Goal: Transaction & Acquisition: Subscribe to service/newsletter

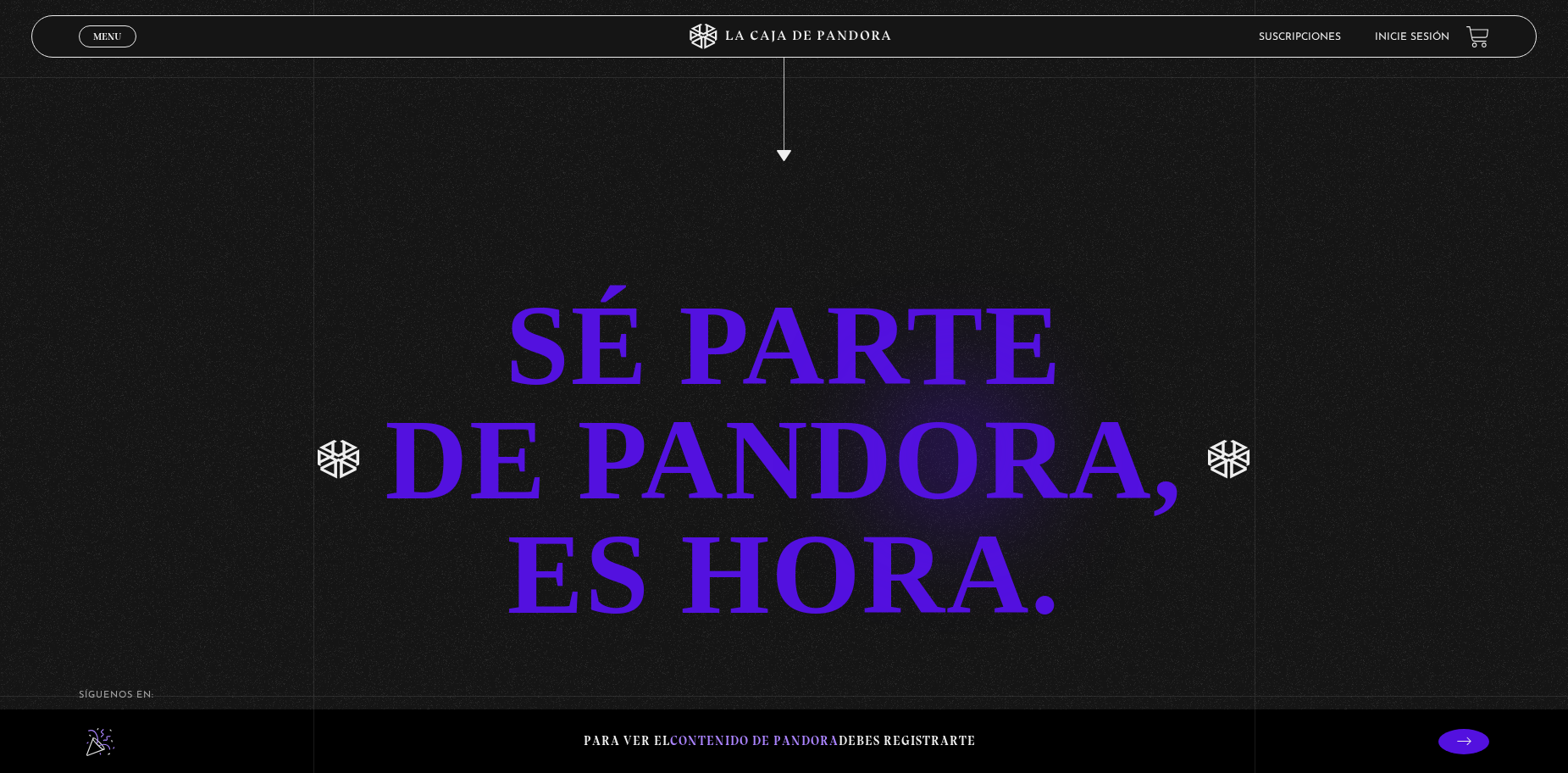
scroll to position [4134, 0]
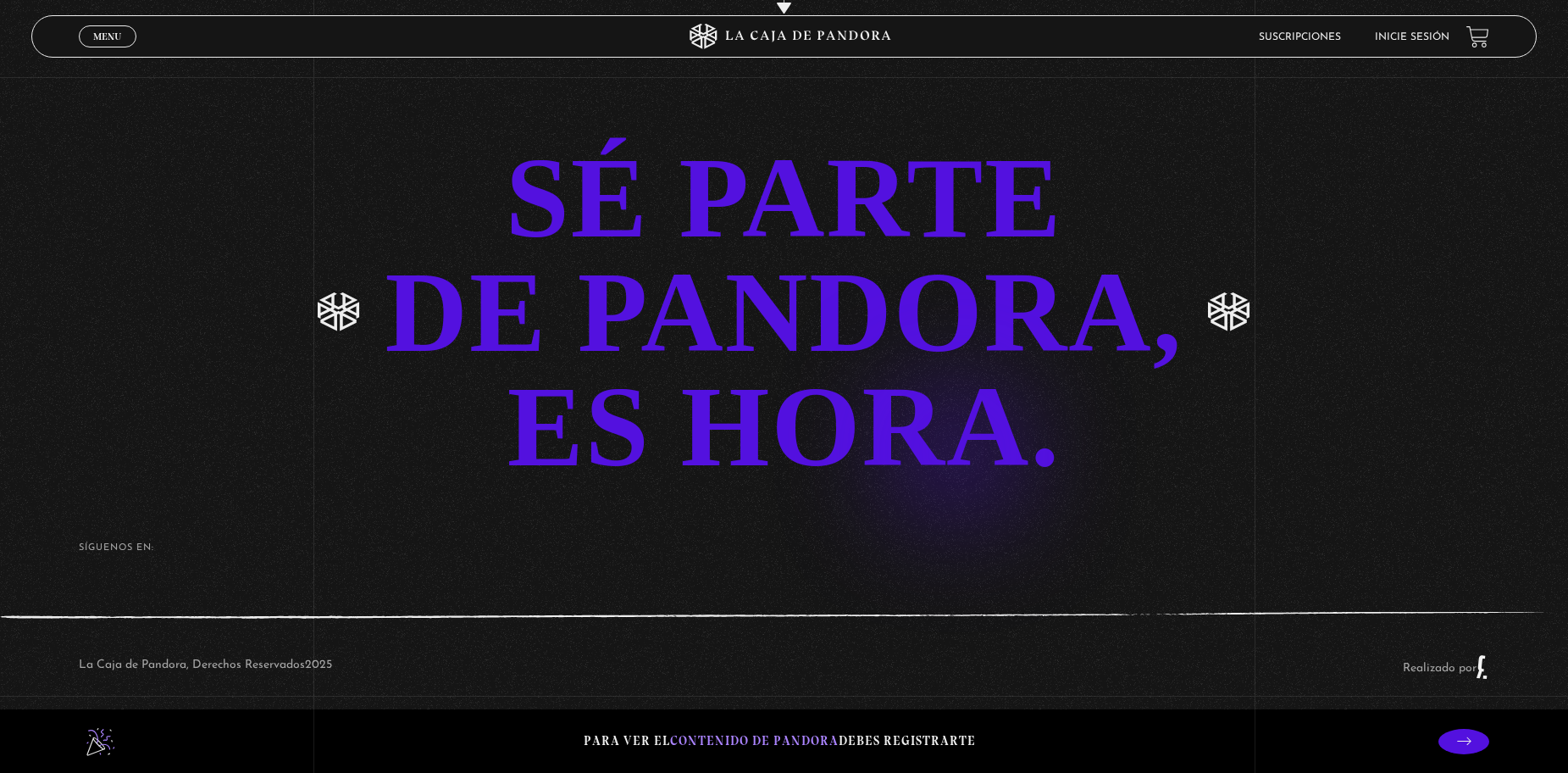
click at [928, 422] on div "SÉ PARTE DE PANDORA, ES HORA." at bounding box center [784, 312] width 798 height 343
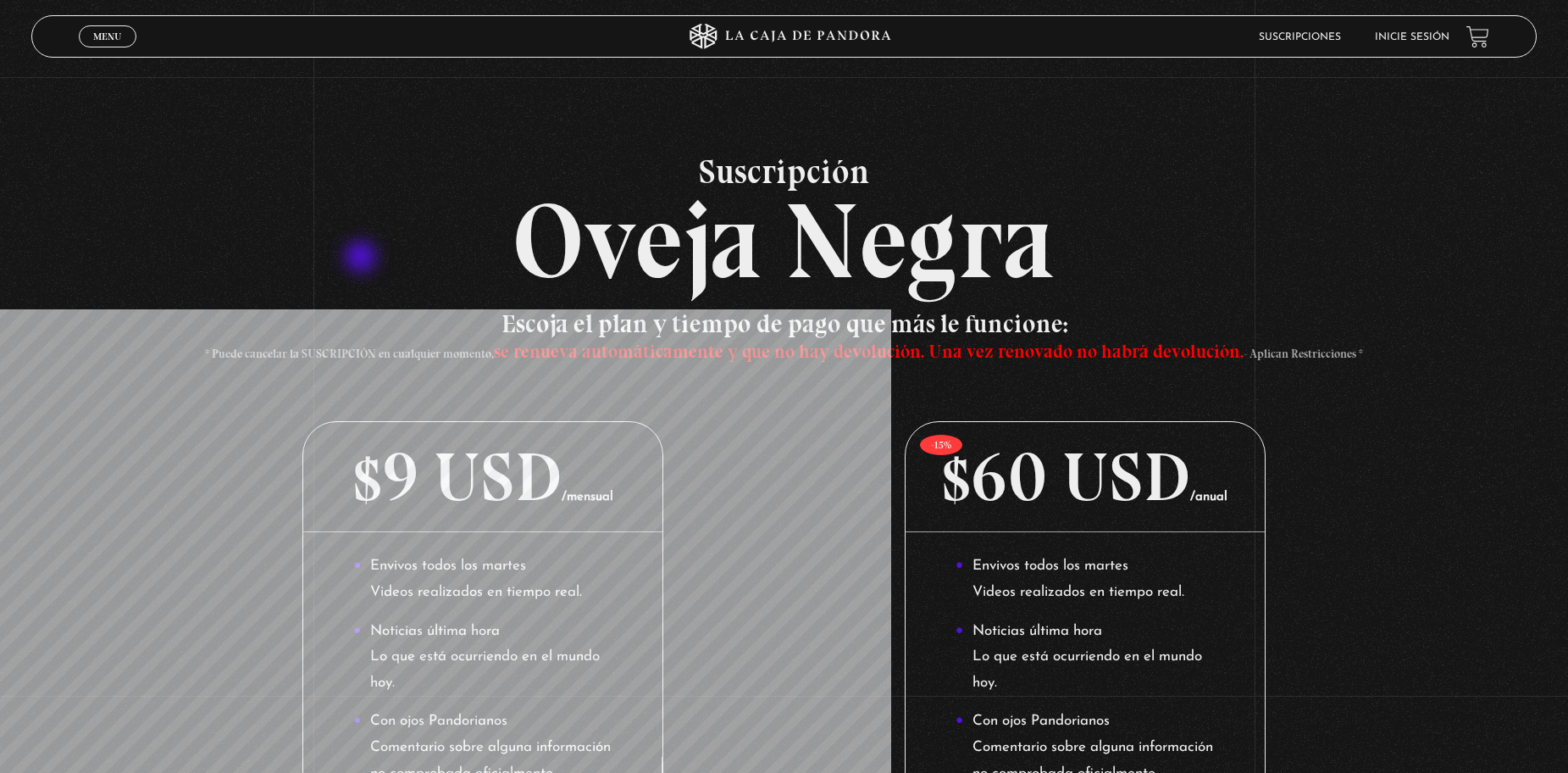
click at [363, 258] on h2 "Suscripción Oveja Negra" at bounding box center [784, 224] width 1506 height 140
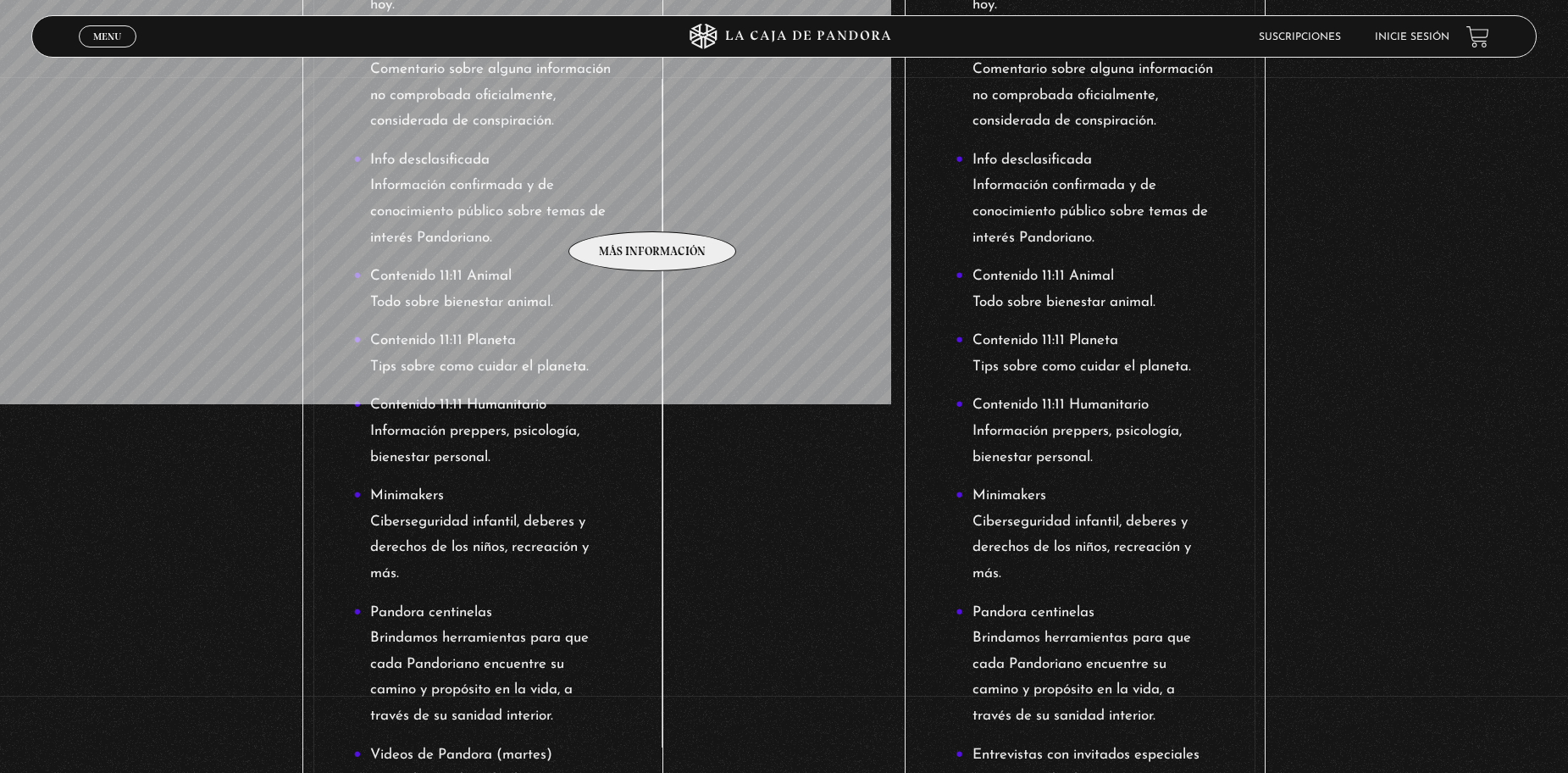
scroll to position [932, 0]
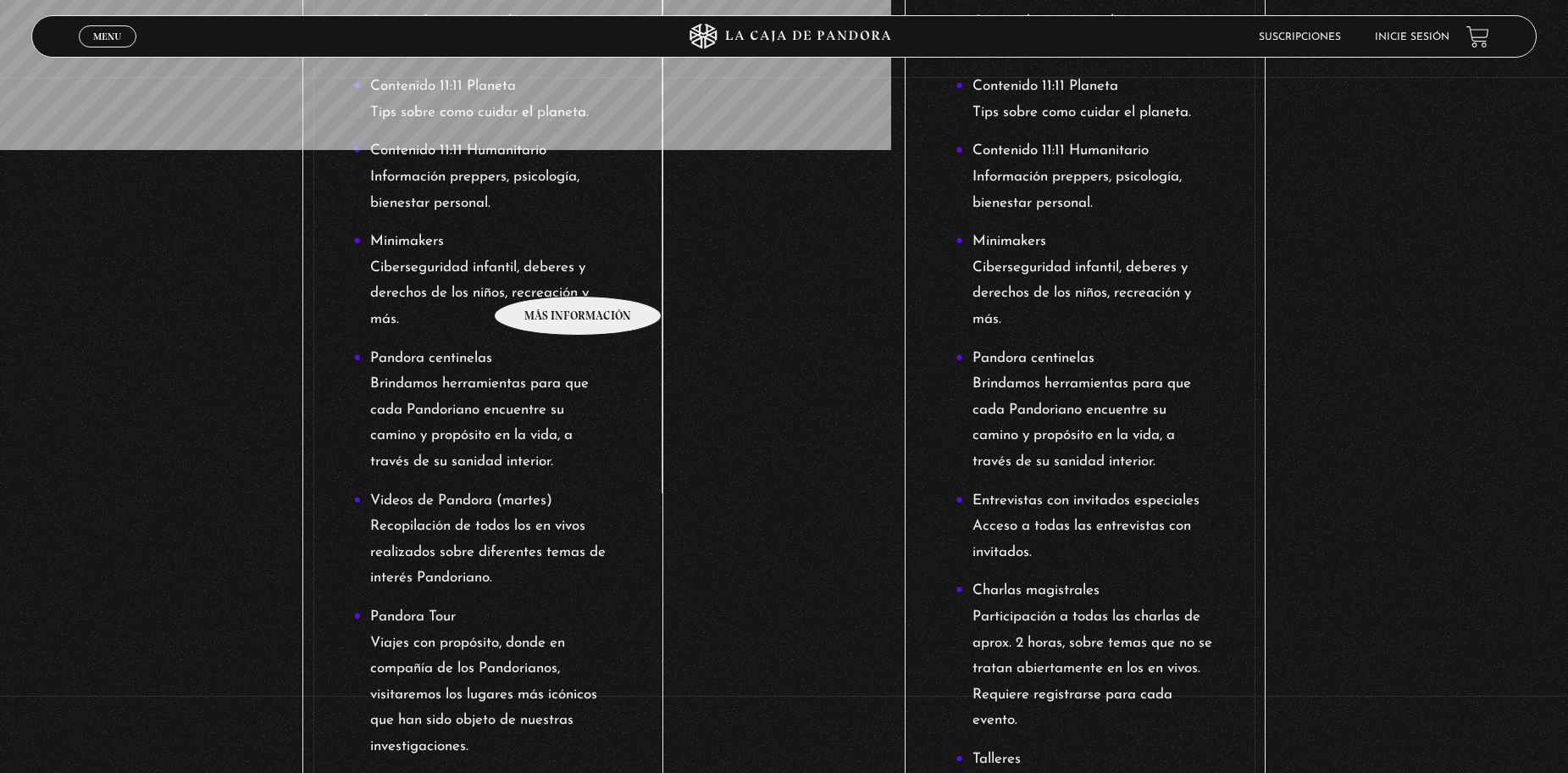
click at [579, 270] on li "Minimakers Ciberseguridad infantil, deberes y derechos de los niños, recreación…" at bounding box center [483, 280] width 259 height 104
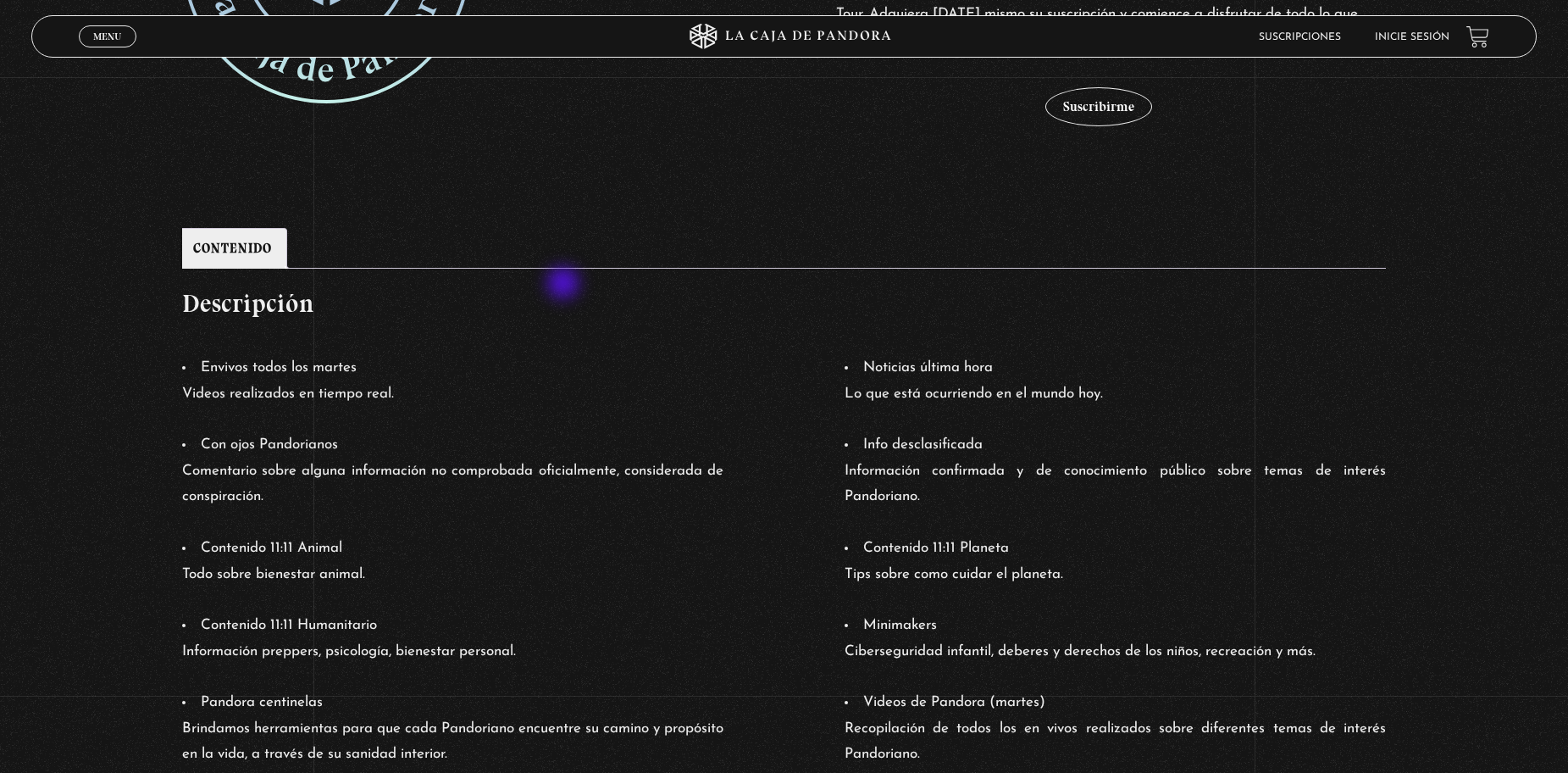
scroll to position [1016, 0]
